Goal: Register for event/course

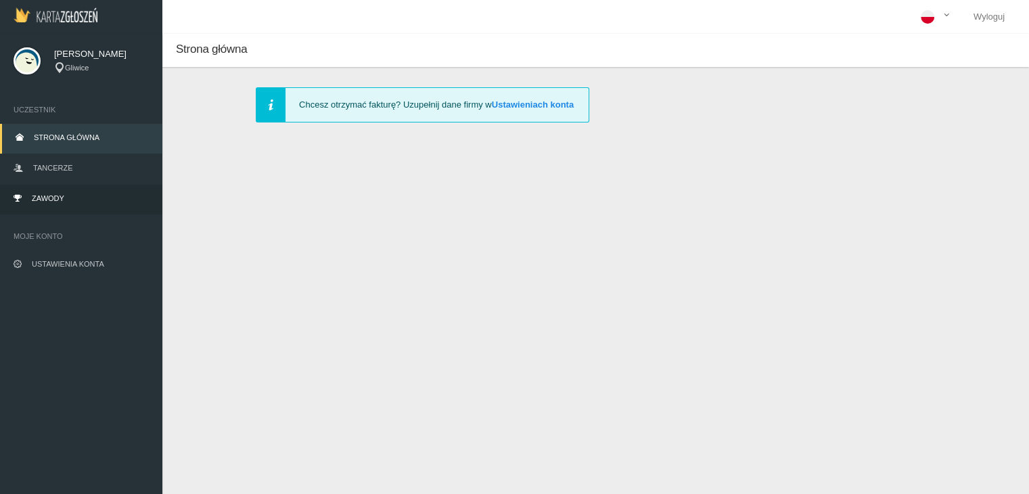
click at [54, 203] on link "Zawody" at bounding box center [81, 200] width 162 height 30
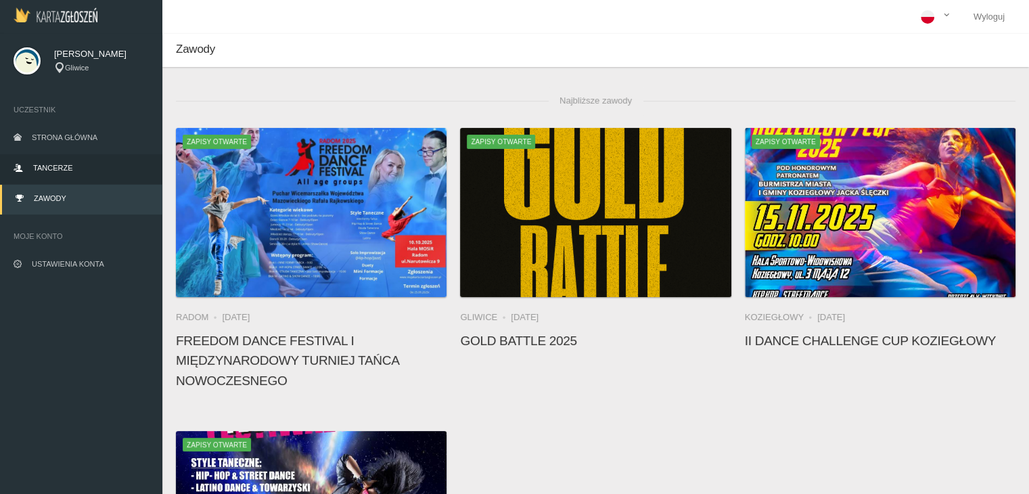
click at [72, 163] on link "Tancerze" at bounding box center [81, 169] width 162 height 30
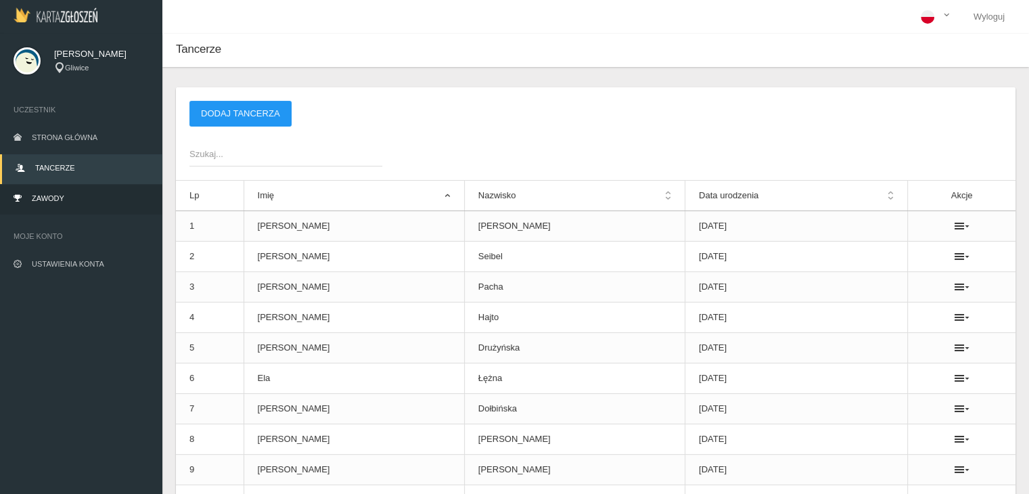
click at [49, 200] on span "Zawody" at bounding box center [48, 198] width 32 height 8
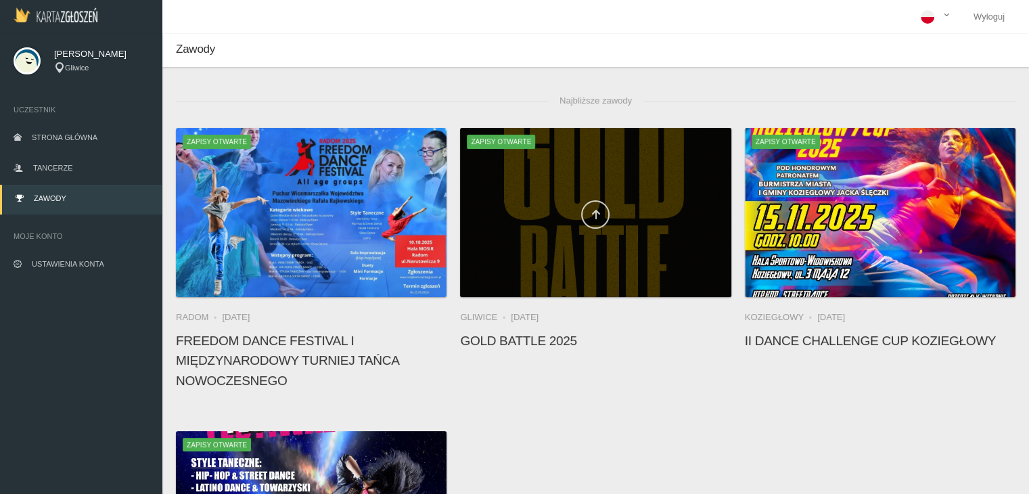
click at [583, 214] on link at bounding box center [595, 214] width 28 height 28
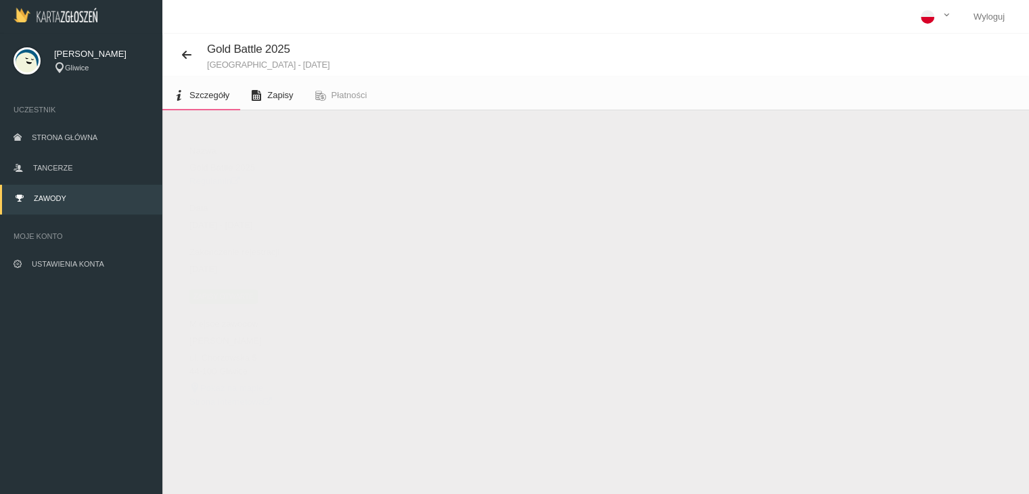
click at [258, 95] on icon at bounding box center [256, 95] width 11 height 11
click at [227, 146] on button "Dodaj występ" at bounding box center [222, 144] width 93 height 26
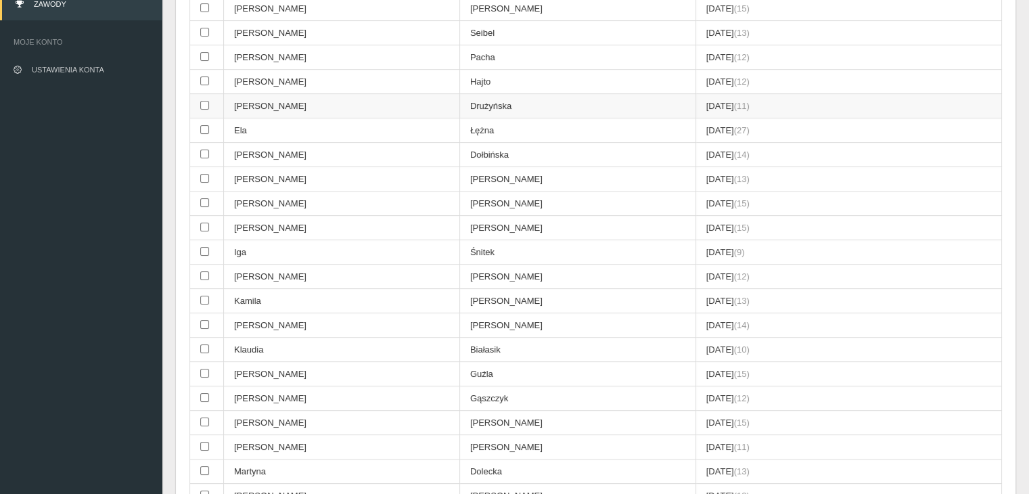
scroll to position [196, 0]
click at [203, 123] on input "checkbox" at bounding box center [204, 127] width 9 height 9
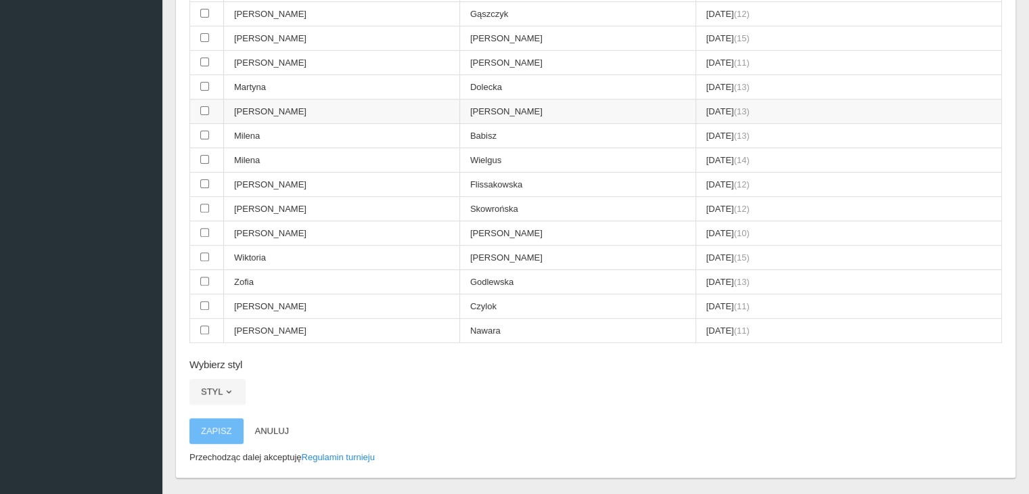
scroll to position [603, 0]
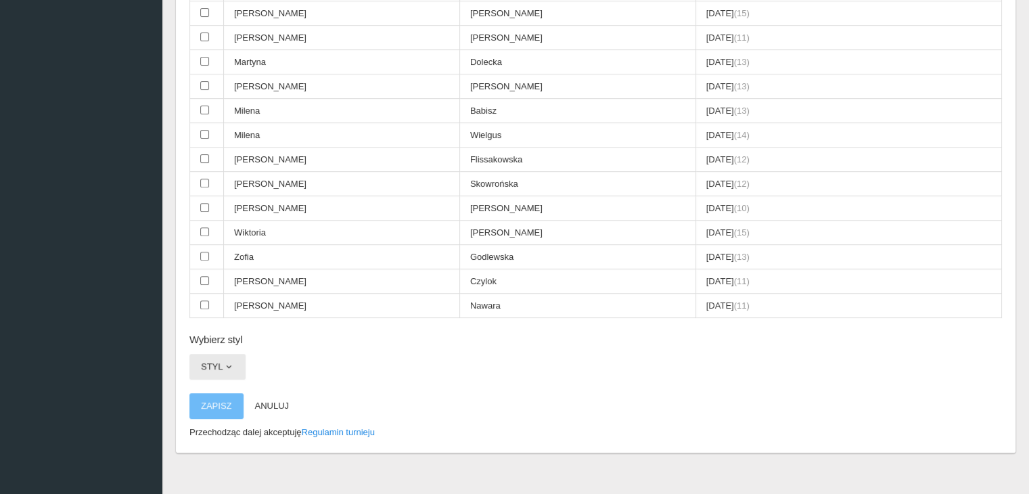
click at [227, 361] on span "button" at bounding box center [228, 366] width 11 height 11
click at [298, 386] on link "All styles" at bounding box center [250, 398] width 122 height 24
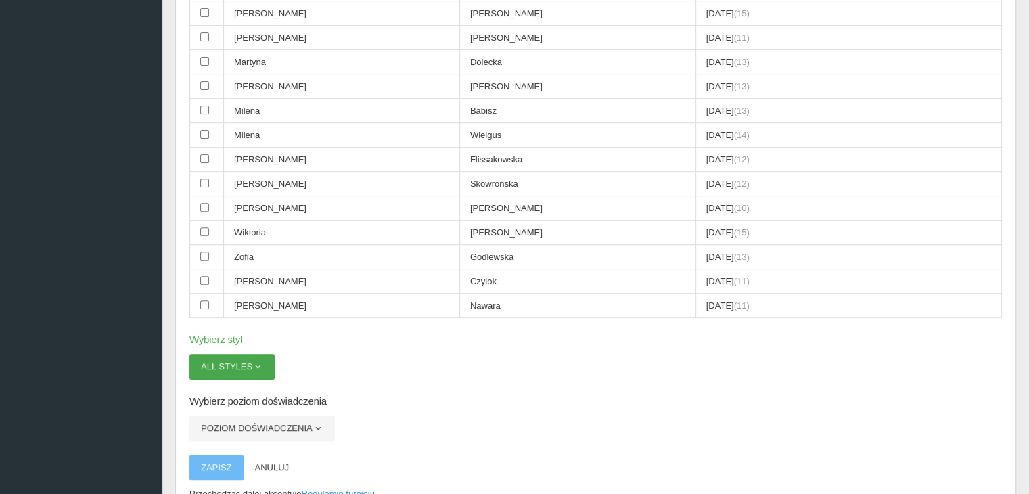
click at [267, 356] on button "All styles" at bounding box center [231, 367] width 85 height 26
click at [461, 334] on div "Wybierz tancerzy (zaznaczono: 1) 1vs1 OPEN Imię Nazwisko Data urodzenia (wiek) …" at bounding box center [595, 20] width 839 height 987
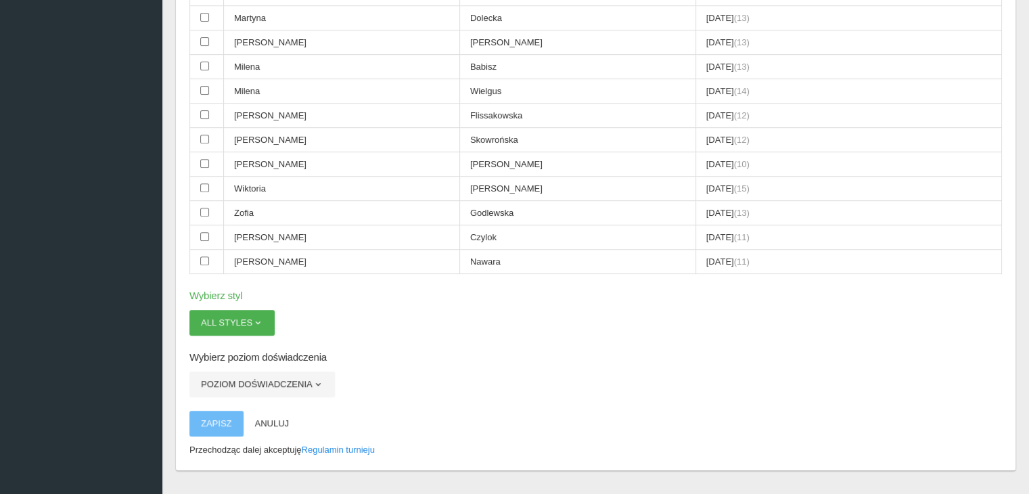
scroll to position [652, 0]
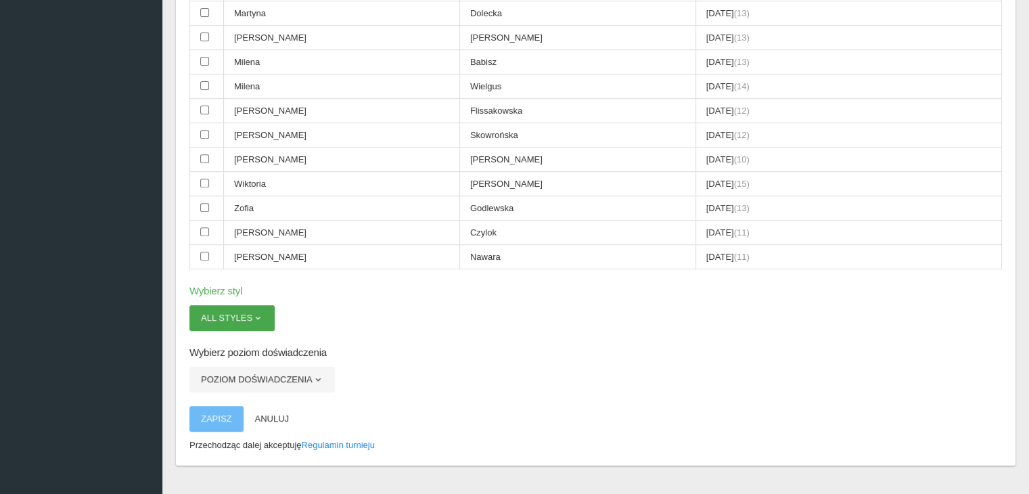
click at [261, 313] on span "button" at bounding box center [257, 318] width 11 height 11
click at [398, 406] on p "Zapisz Anuluj" at bounding box center [595, 419] width 812 height 26
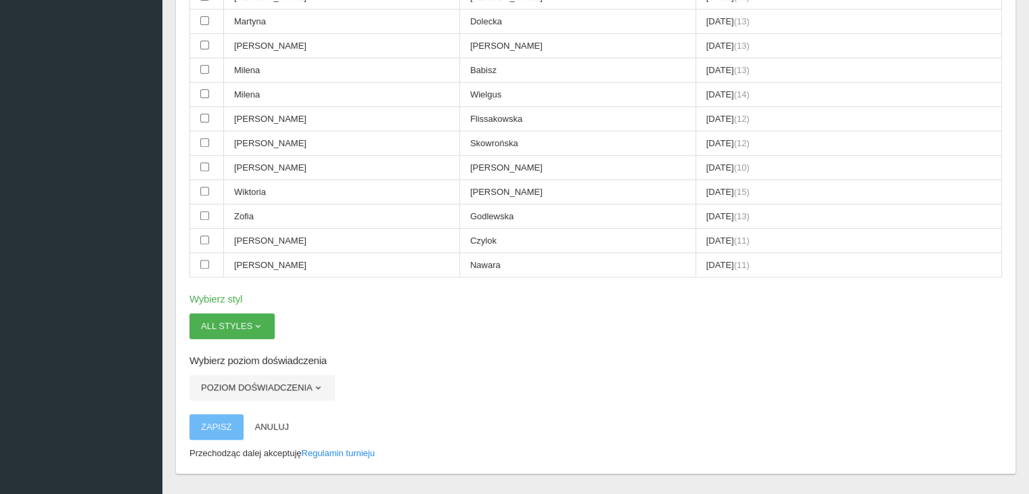
scroll to position [666, 0]
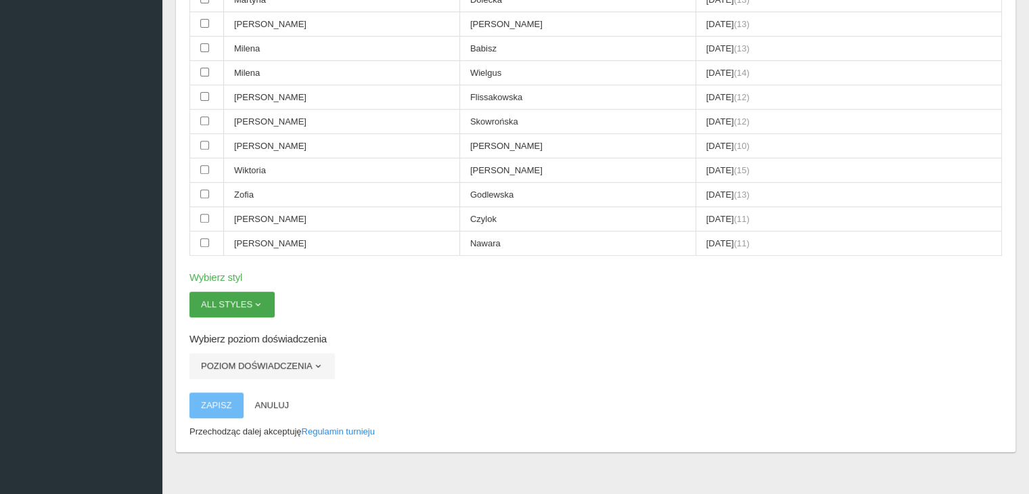
click at [251, 292] on button "All styles" at bounding box center [231, 305] width 85 height 26
click at [246, 355] on button "Poziom doświadczenia" at bounding box center [261, 366] width 145 height 26
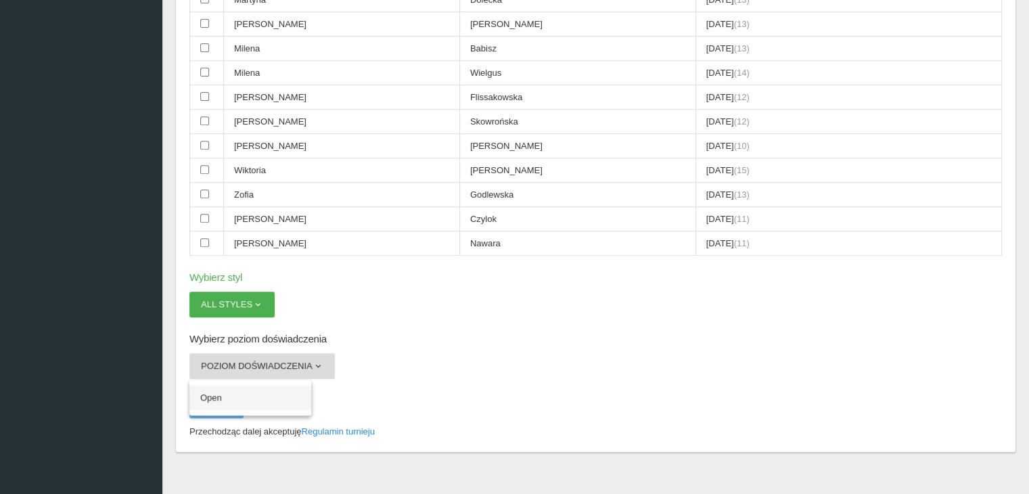
click at [231, 386] on link "Open" at bounding box center [250, 398] width 122 height 24
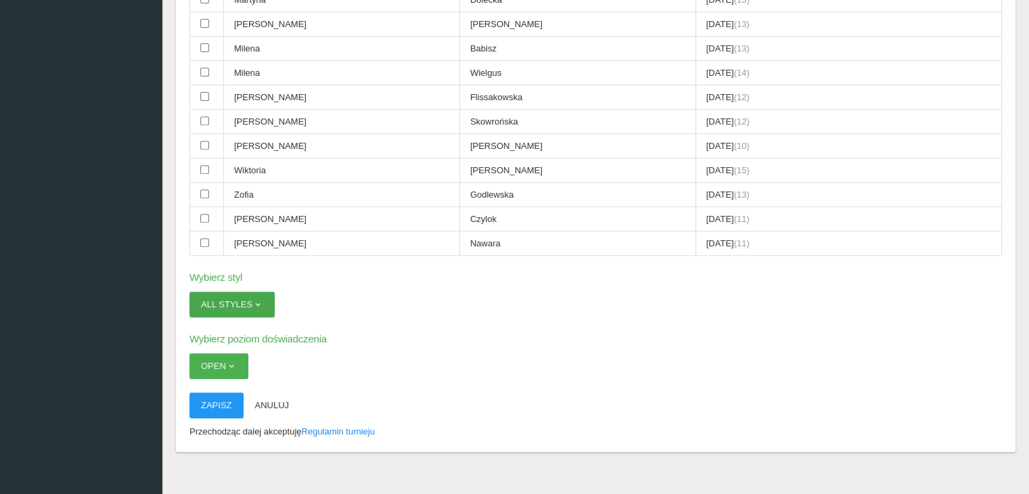
click at [262, 299] on span "button" at bounding box center [257, 304] width 11 height 11
click at [218, 374] on link "Hip-hop" at bounding box center [250, 386] width 122 height 24
click at [227, 361] on span "button" at bounding box center [231, 366] width 11 height 11
click at [209, 389] on link "Open" at bounding box center [250, 398] width 122 height 24
drag, startPoint x: 237, startPoint y: 277, endPoint x: 228, endPoint y: 295, distance: 20.6
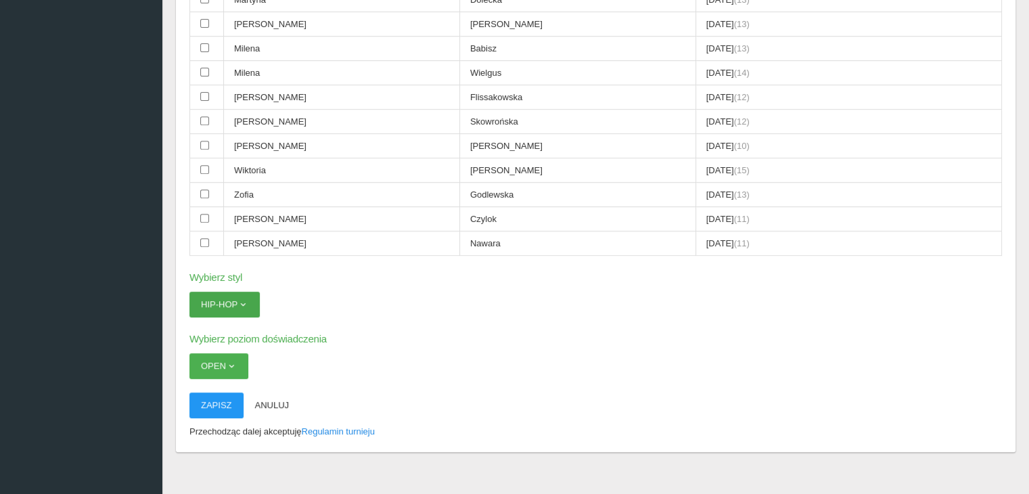
click at [228, 295] on button "Hip-hop" at bounding box center [224, 305] width 70 height 26
click at [213, 374] on link "Hip-hop" at bounding box center [250, 386] width 122 height 24
click at [230, 353] on button "Open" at bounding box center [218, 366] width 59 height 26
click at [212, 390] on link "Open" at bounding box center [250, 398] width 122 height 24
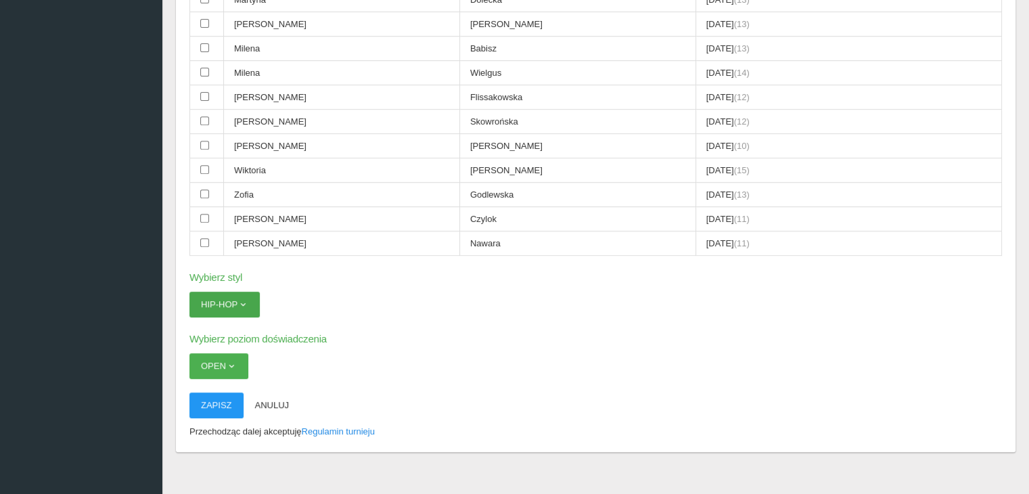
click at [243, 299] on span "button" at bounding box center [242, 304] width 11 height 11
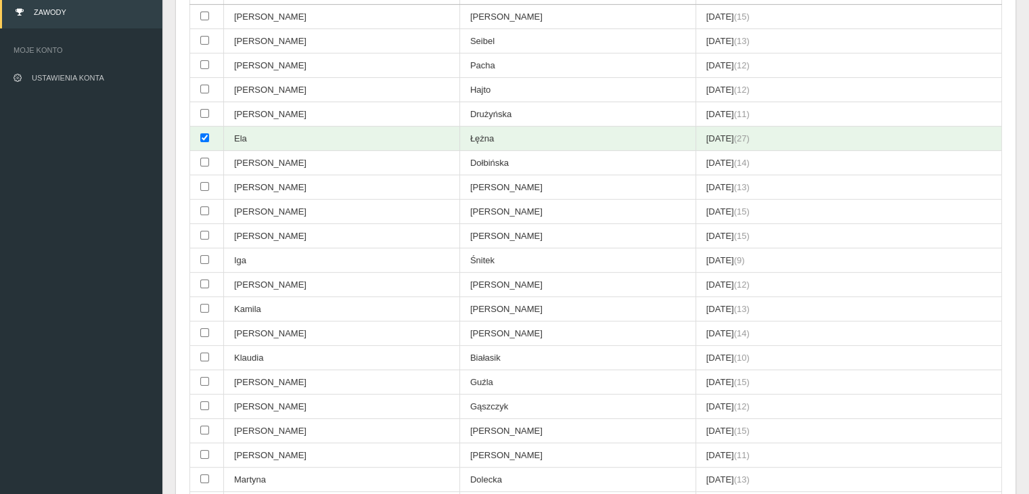
scroll to position [185, 0]
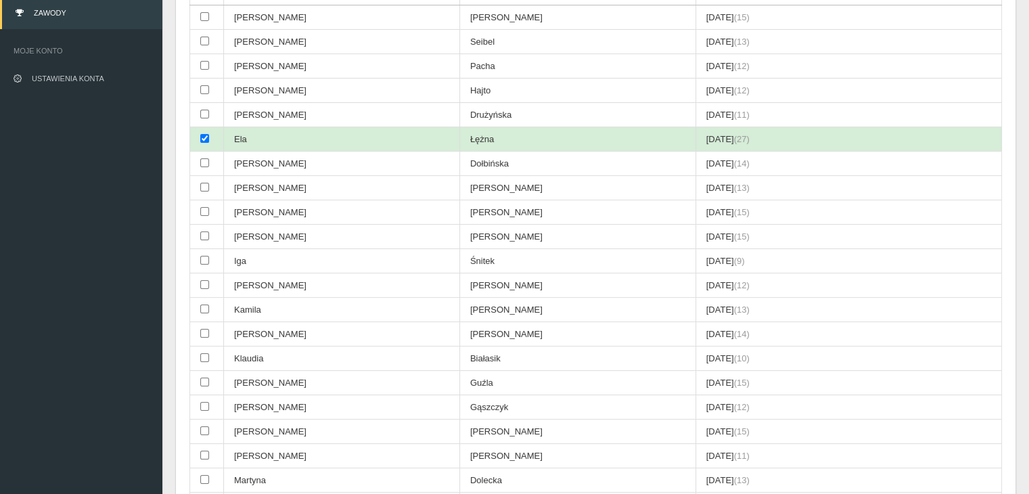
click at [205, 135] on input "checkbox" at bounding box center [204, 138] width 9 height 9
checkbox input "false"
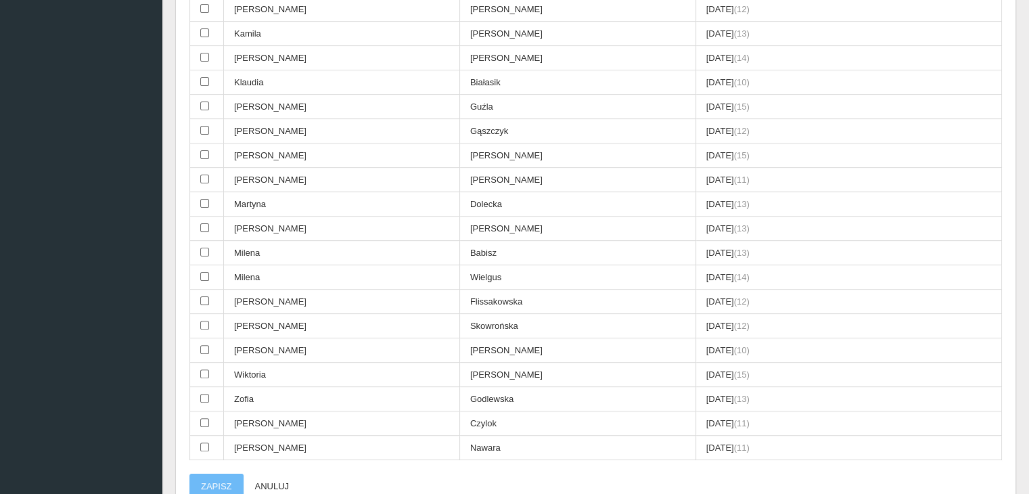
scroll to position [462, 0]
click at [202, 442] on input "checkbox" at bounding box center [204, 446] width 9 height 9
checkbox input "true"
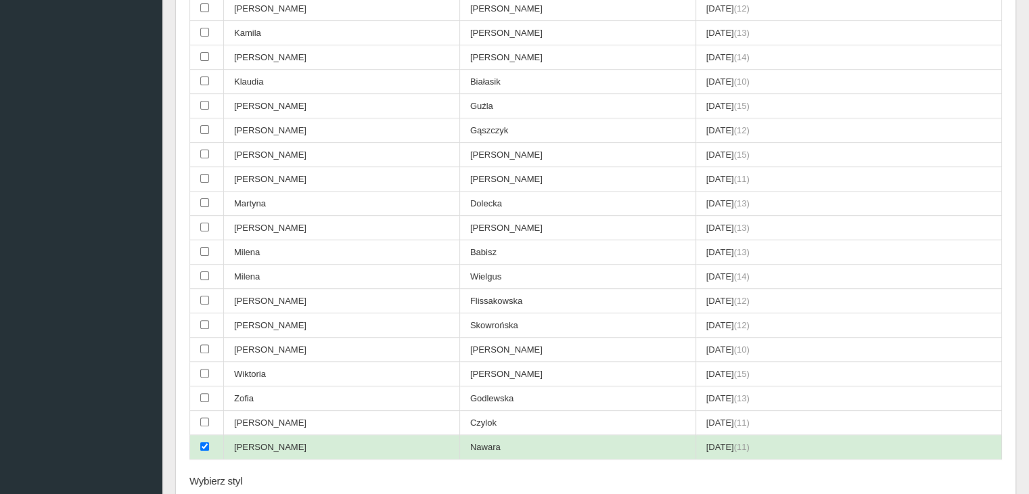
scroll to position [603, 0]
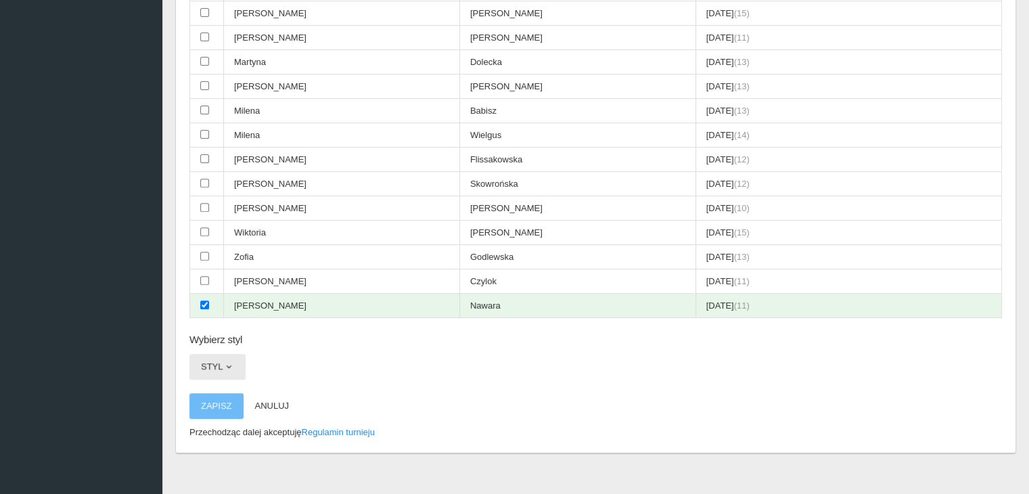
click at [207, 354] on button "Styl" at bounding box center [217, 367] width 56 height 26
click at [205, 386] on link "All styles" at bounding box center [250, 398] width 122 height 24
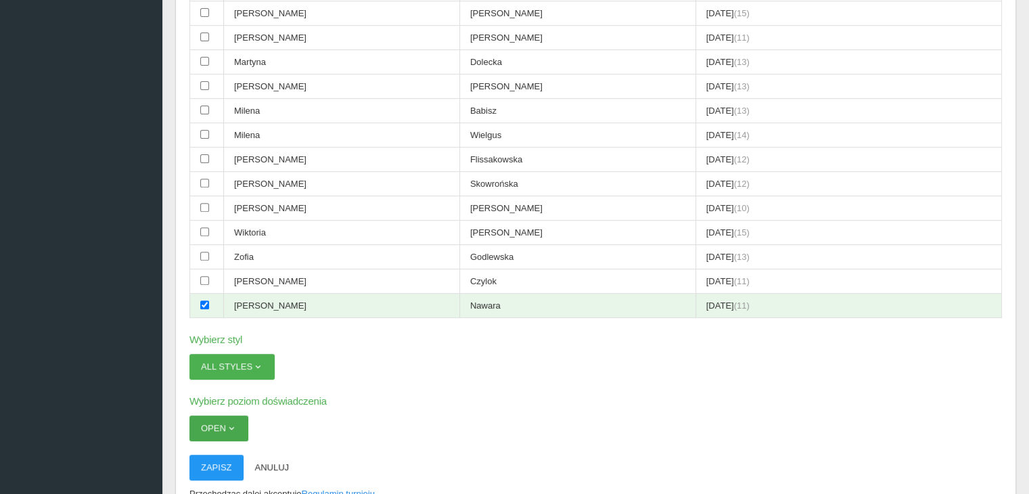
click at [208, 415] on button "Open" at bounding box center [218, 428] width 59 height 26
click at [253, 354] on button "All styles" at bounding box center [231, 367] width 85 height 26
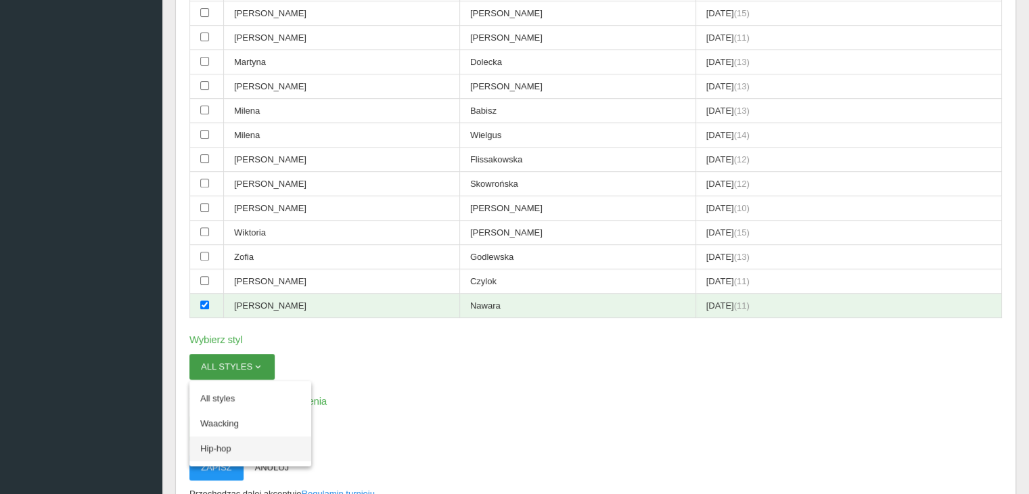
click at [218, 436] on link "Hip-hop" at bounding box center [250, 448] width 122 height 24
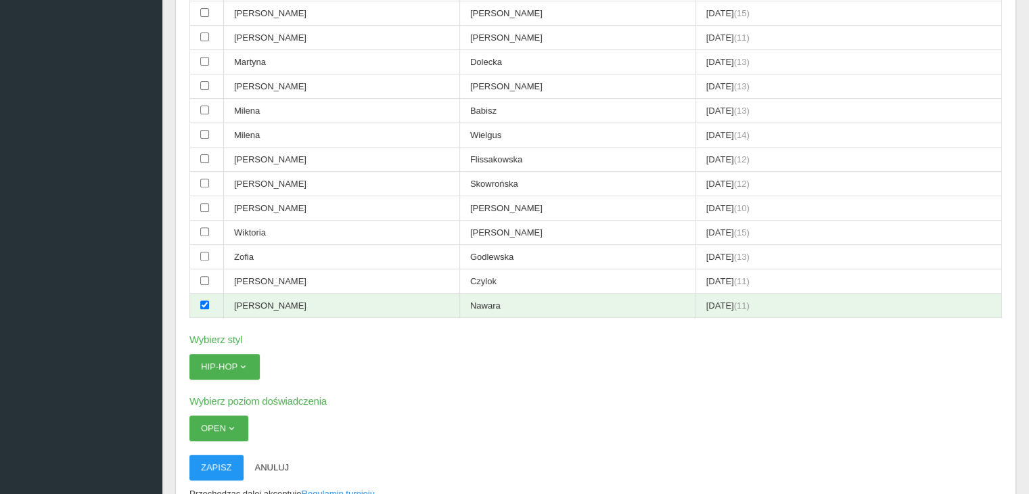
scroll to position [666, 0]
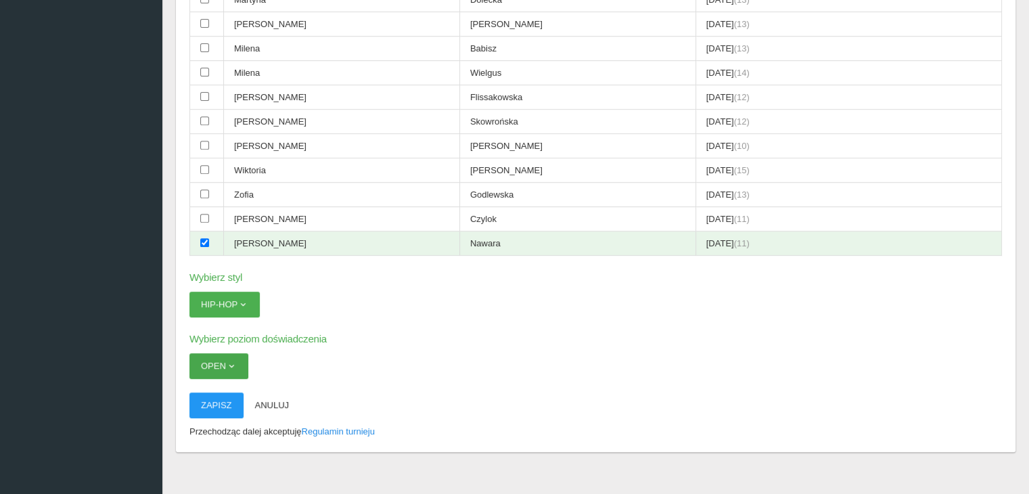
click at [241, 361] on button "Open" at bounding box center [218, 366] width 59 height 26
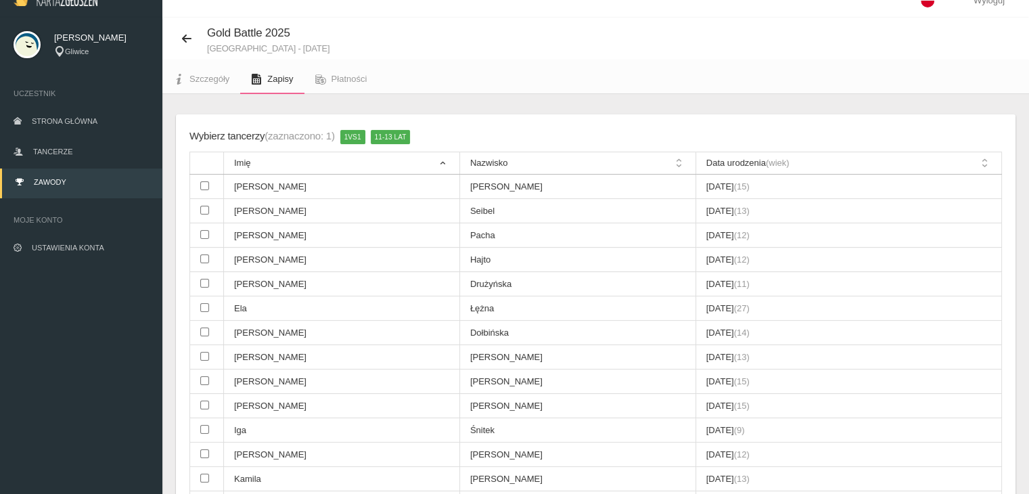
scroll to position [0, 0]
